Goal: Find specific page/section: Find specific page/section

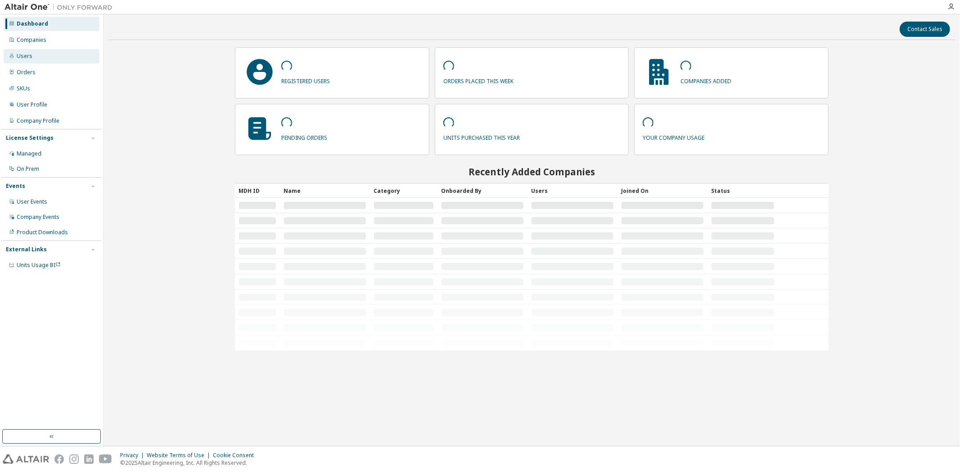
click at [29, 56] on div "Users" at bounding box center [25, 56] width 16 height 7
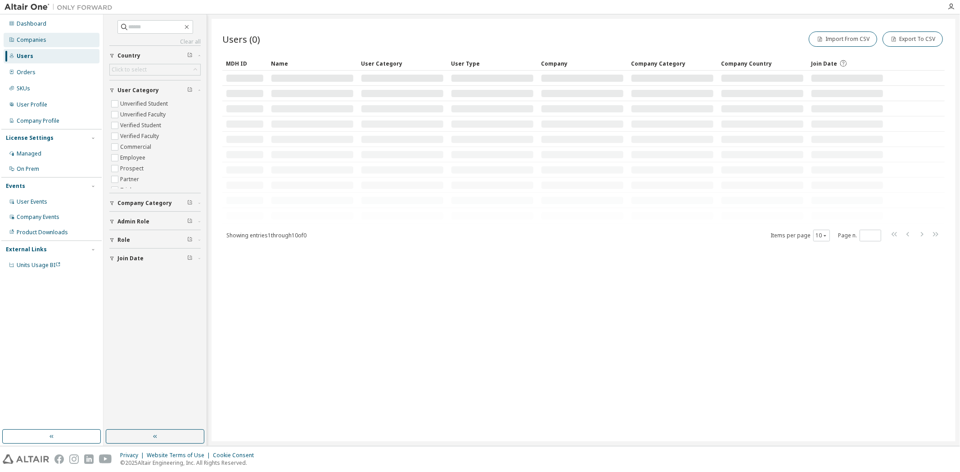
click at [57, 42] on div "Companies" at bounding box center [52, 40] width 96 height 14
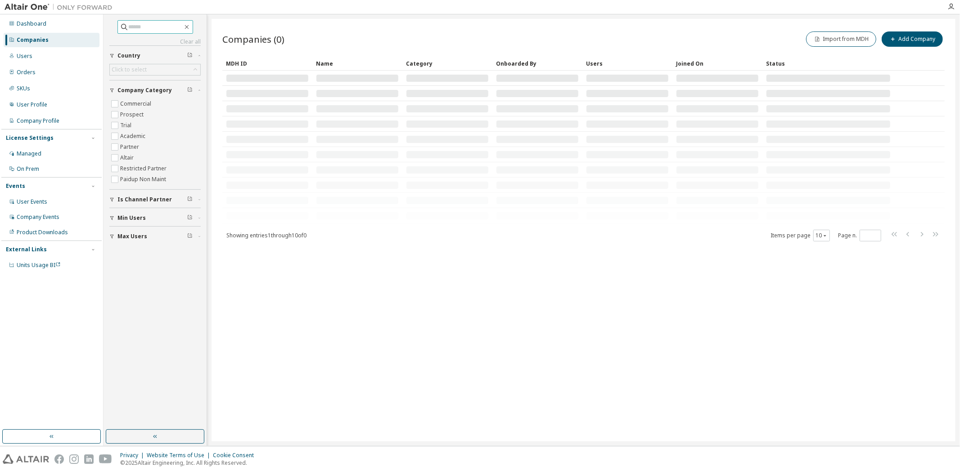
click at [144, 28] on input "text" at bounding box center [156, 26] width 54 height 9
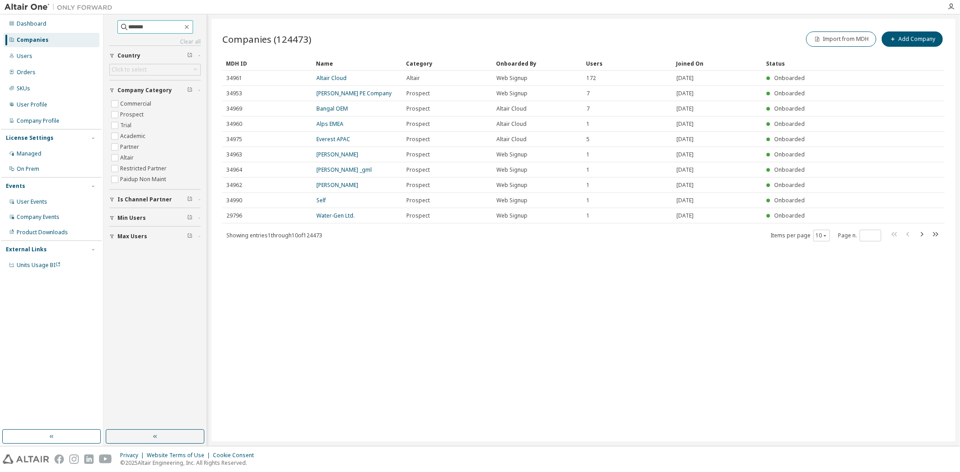
type input "*******"
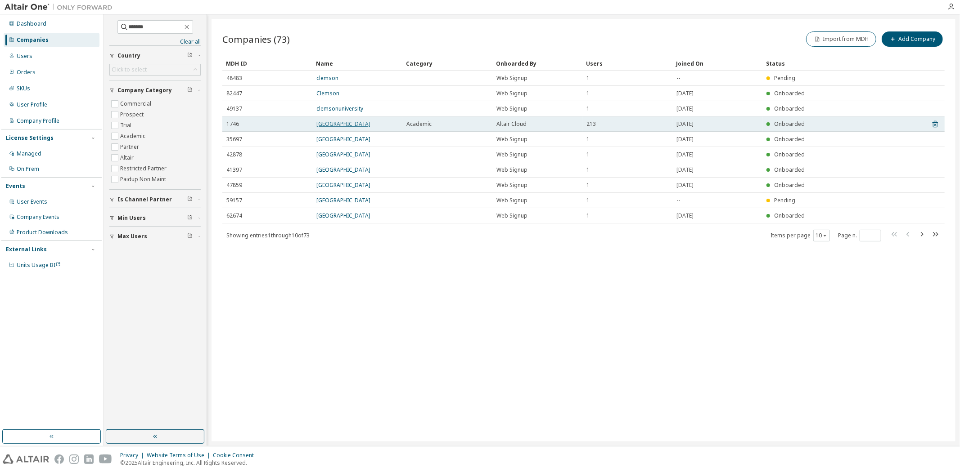
click at [341, 122] on link "[GEOGRAPHIC_DATA]" at bounding box center [343, 124] width 54 height 8
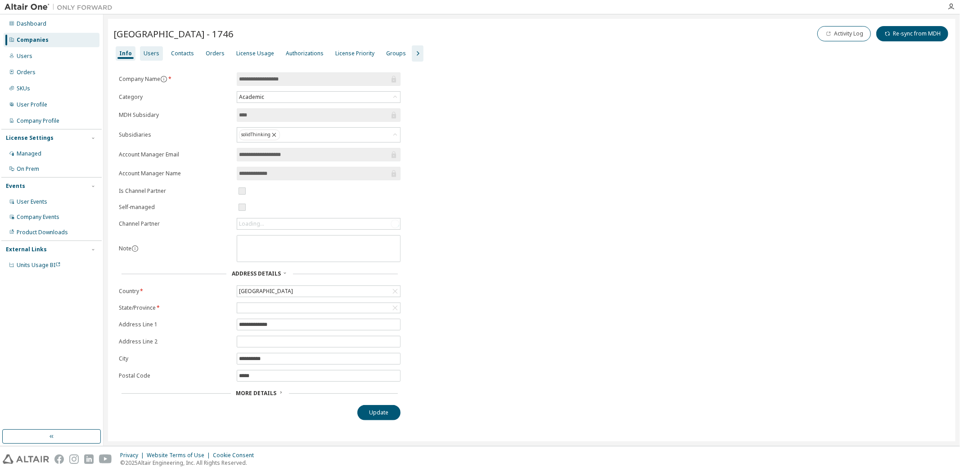
click at [157, 55] on div "Users" at bounding box center [151, 53] width 23 height 14
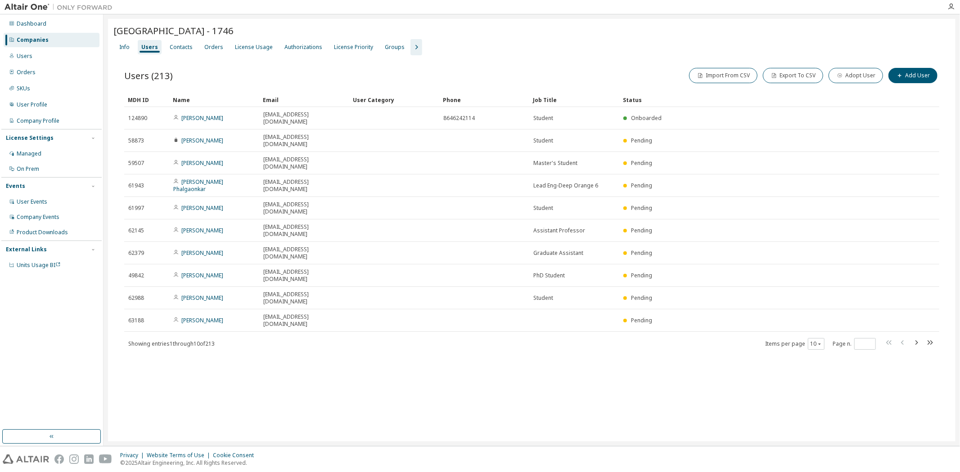
click at [322, 48] on div "Authorizations" at bounding box center [303, 47] width 38 height 7
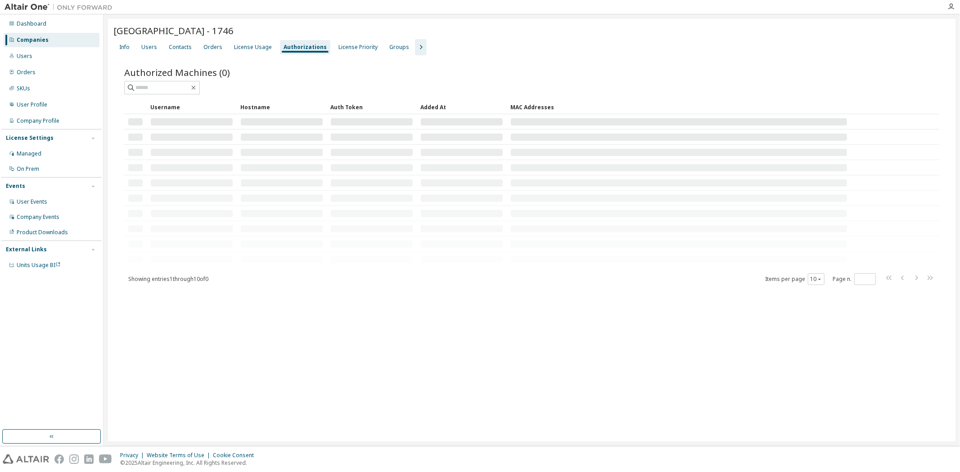
click at [415, 46] on icon "button" at bounding box center [420, 47] width 11 height 11
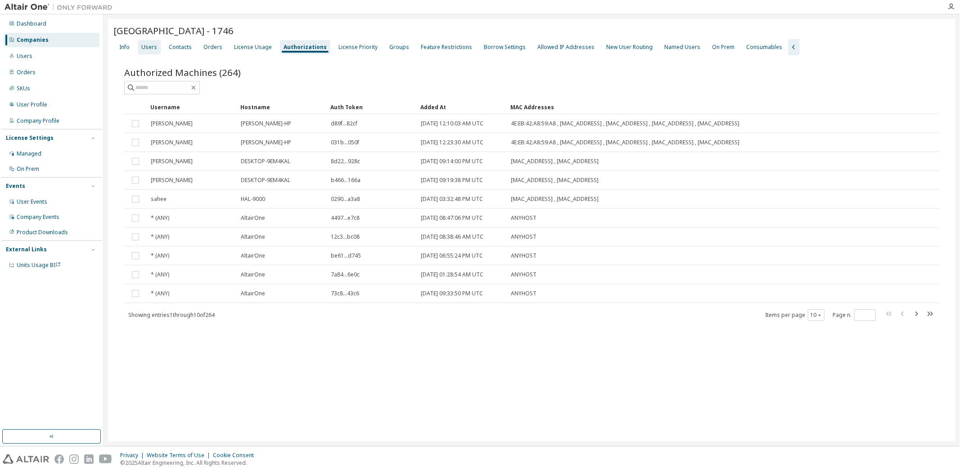
click at [157, 49] on div "Users" at bounding box center [149, 47] width 23 height 14
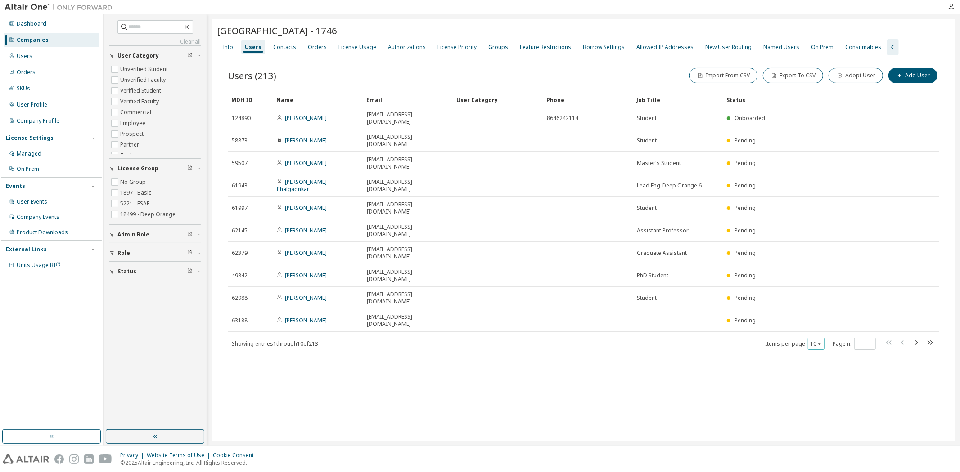
click at [822, 338] on div "10" at bounding box center [815, 344] width 17 height 12
click at [819, 341] on button "10" at bounding box center [816, 344] width 12 height 7
click at [818, 333] on div "100" at bounding box center [844, 334] width 72 height 11
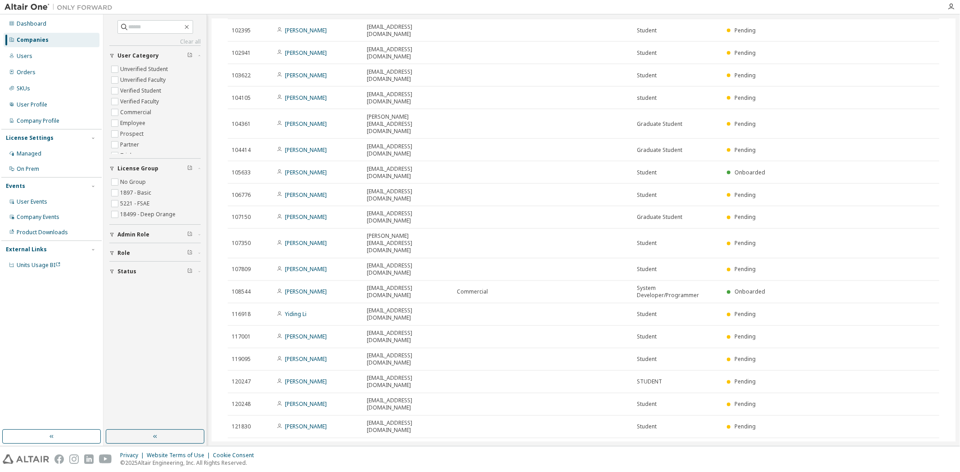
scroll to position [1270, 0]
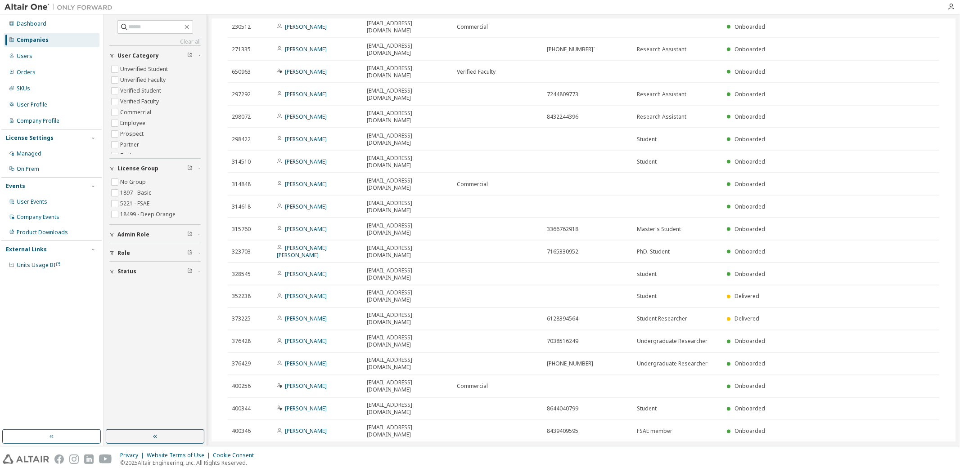
scroll to position [1263, 0]
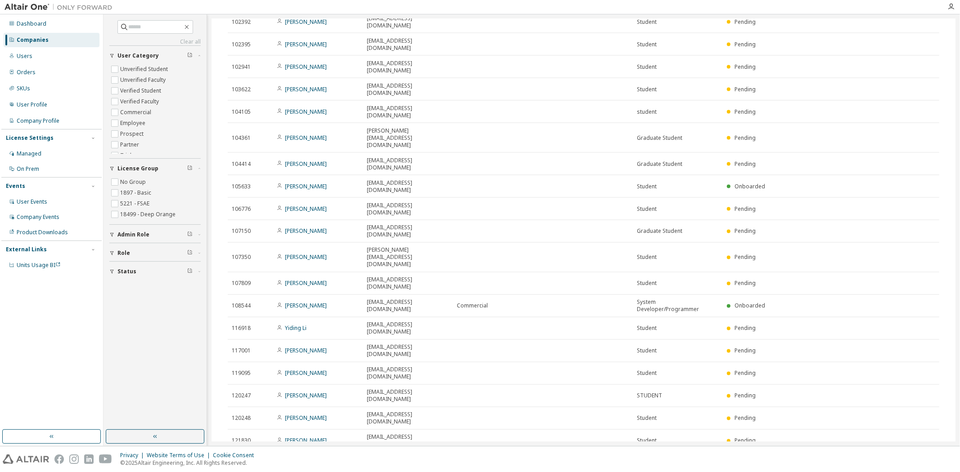
scroll to position [1270, 0]
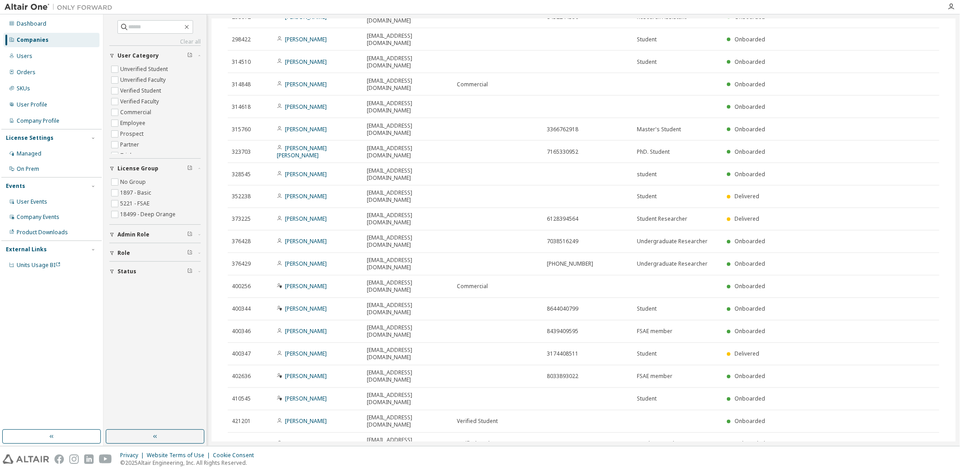
type input "*"
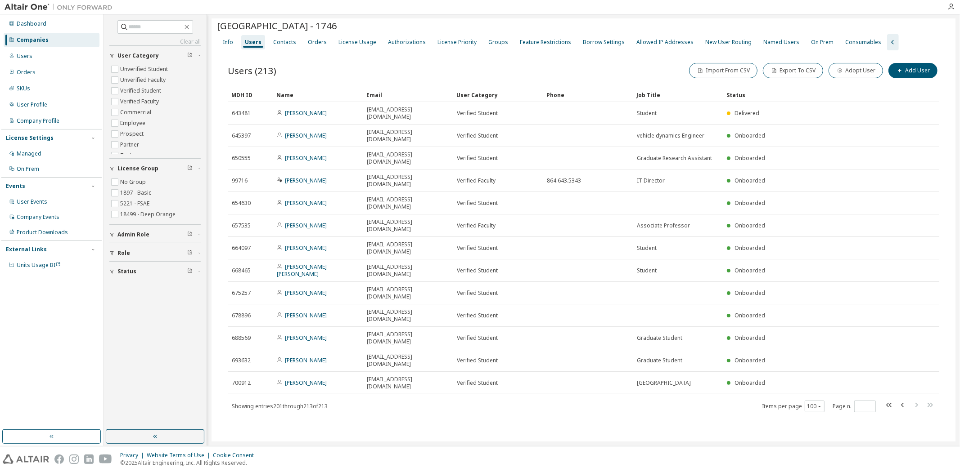
scroll to position [0, 0]
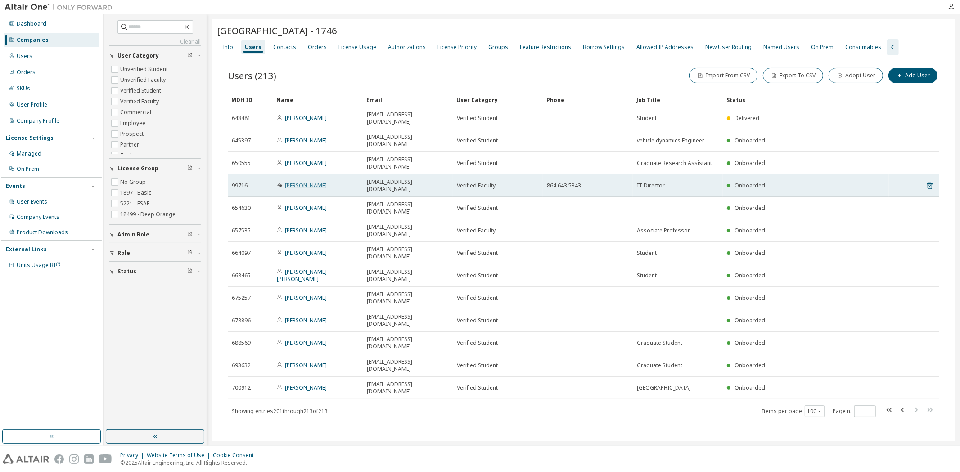
click at [304, 182] on link "[PERSON_NAME]" at bounding box center [306, 186] width 42 height 8
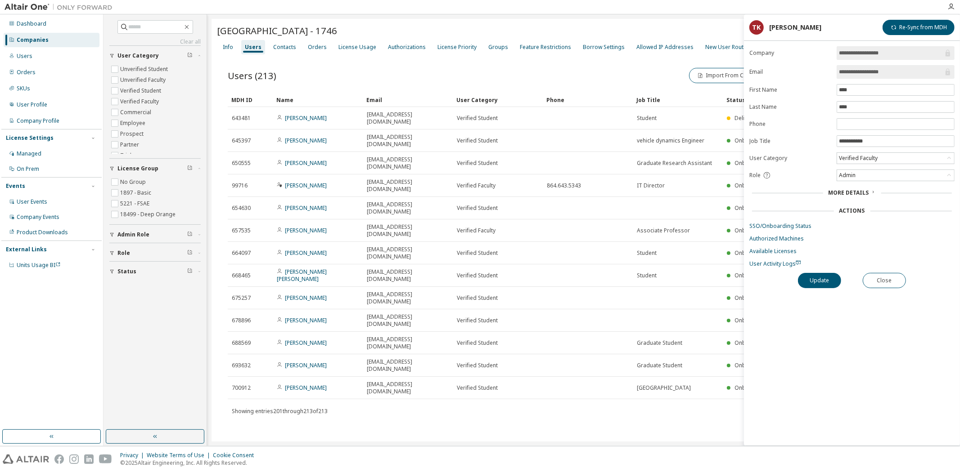
click at [35, 7] on img at bounding box center [60, 7] width 112 height 9
click at [133, 27] on input "text" at bounding box center [156, 26] width 54 height 9
click at [54, 43] on div "Companies" at bounding box center [52, 40] width 96 height 14
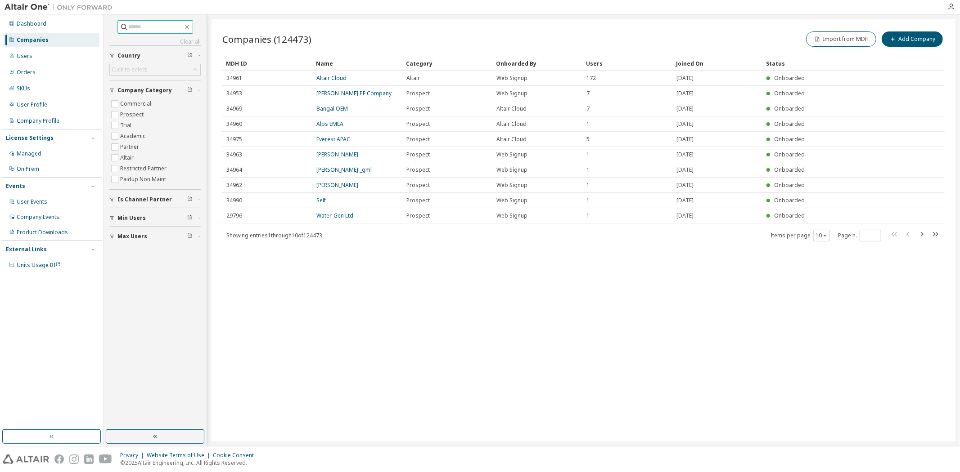
click at [140, 28] on input "text" at bounding box center [156, 26] width 54 height 9
type input "******"
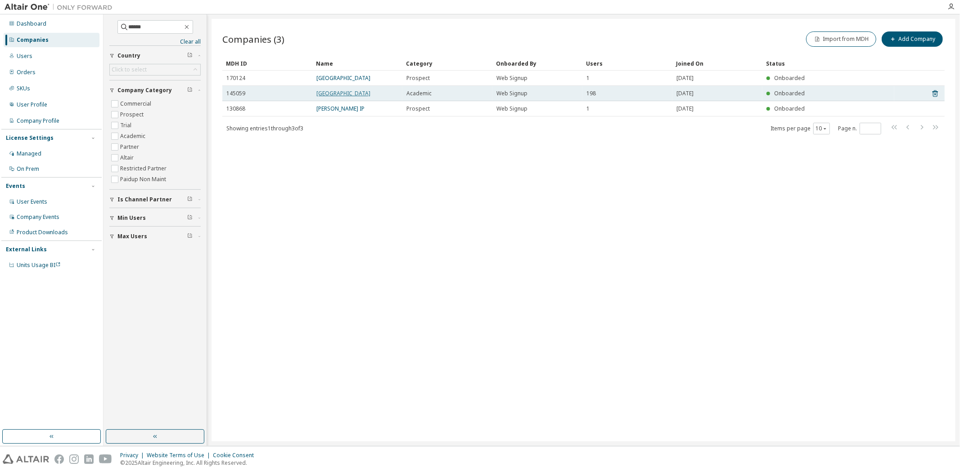
click at [320, 90] on link "[GEOGRAPHIC_DATA]" at bounding box center [343, 94] width 54 height 8
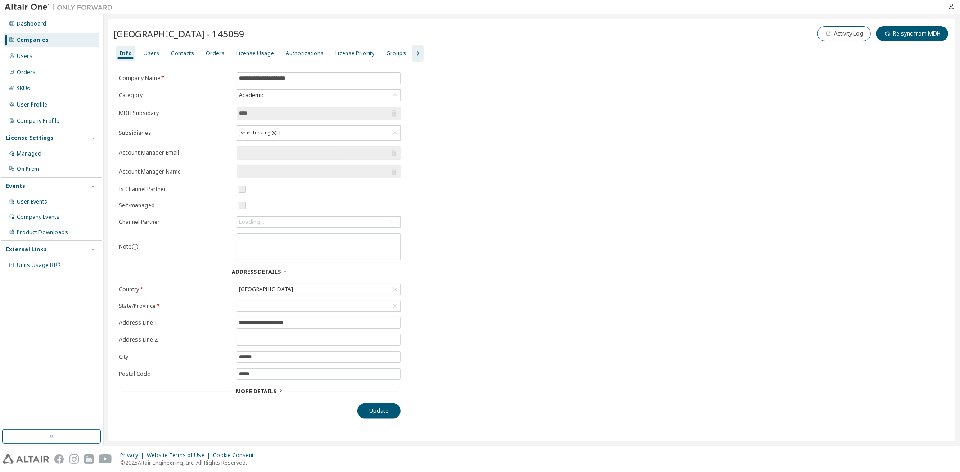
click at [223, 37] on span "[GEOGRAPHIC_DATA] - 145059" at bounding box center [178, 33] width 131 height 13
copy span "145059"
